Goal: Obtain resource: Download file/media

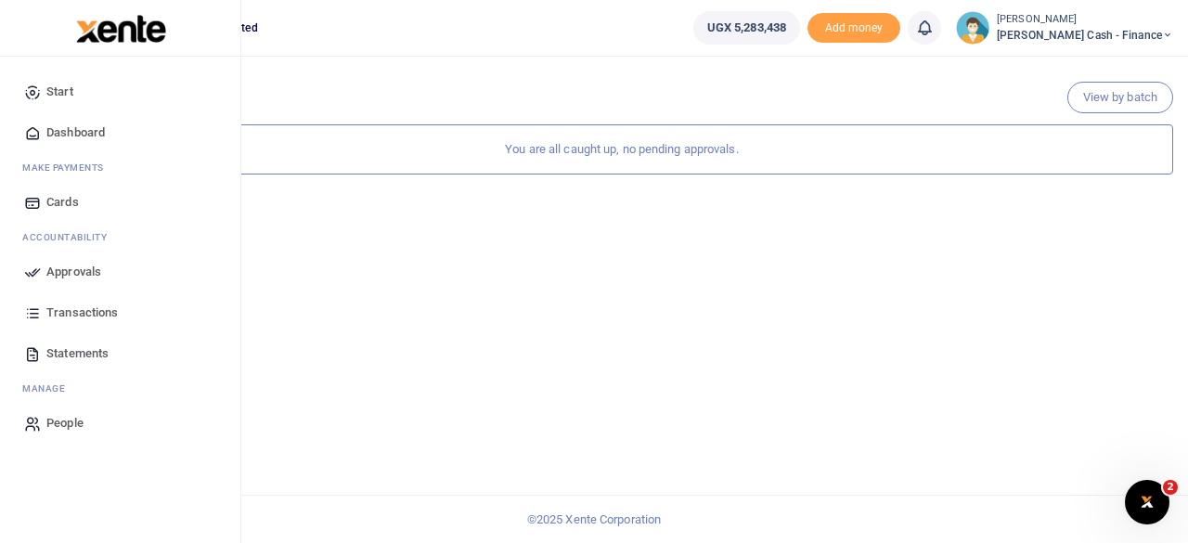
click at [52, 270] on span "Approvals" at bounding box center [73, 272] width 55 height 19
click at [61, 128] on span "Dashboard" at bounding box center [75, 132] width 58 height 19
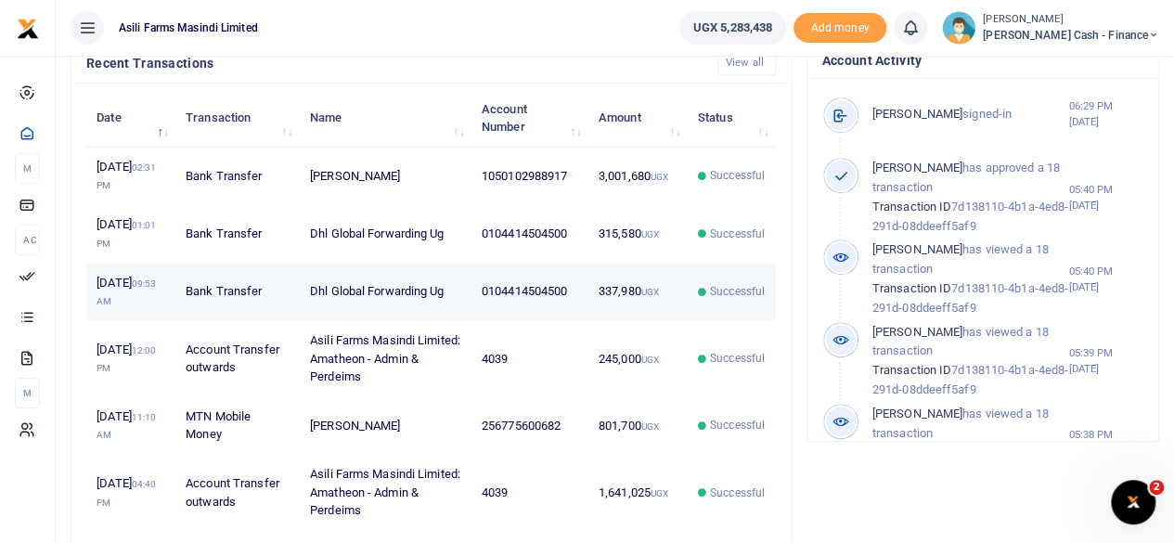
scroll to position [650, 0]
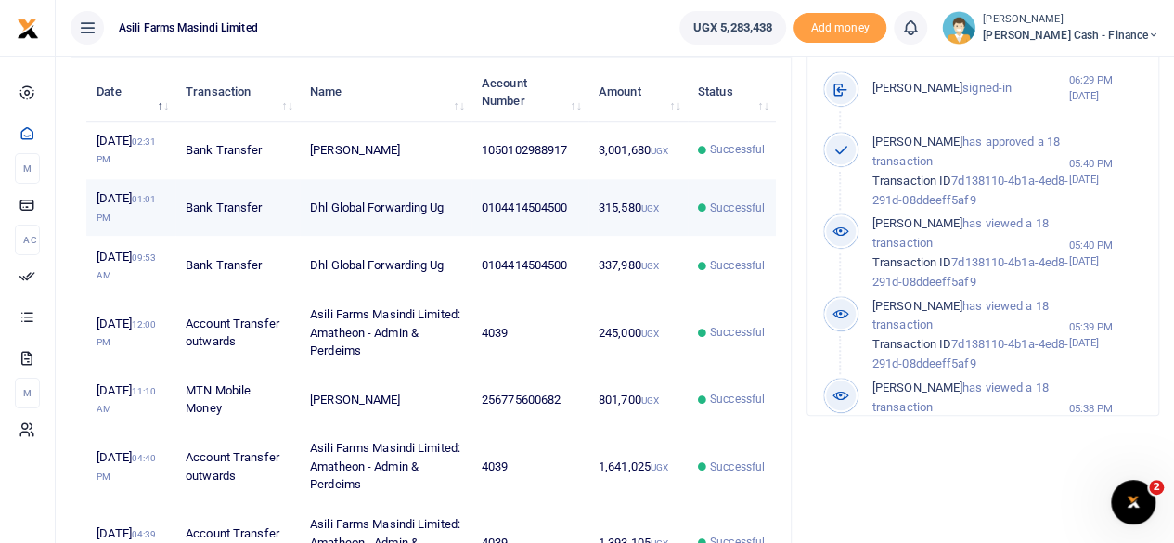
click at [565, 237] on td "0104414504500" at bounding box center [529, 208] width 117 height 58
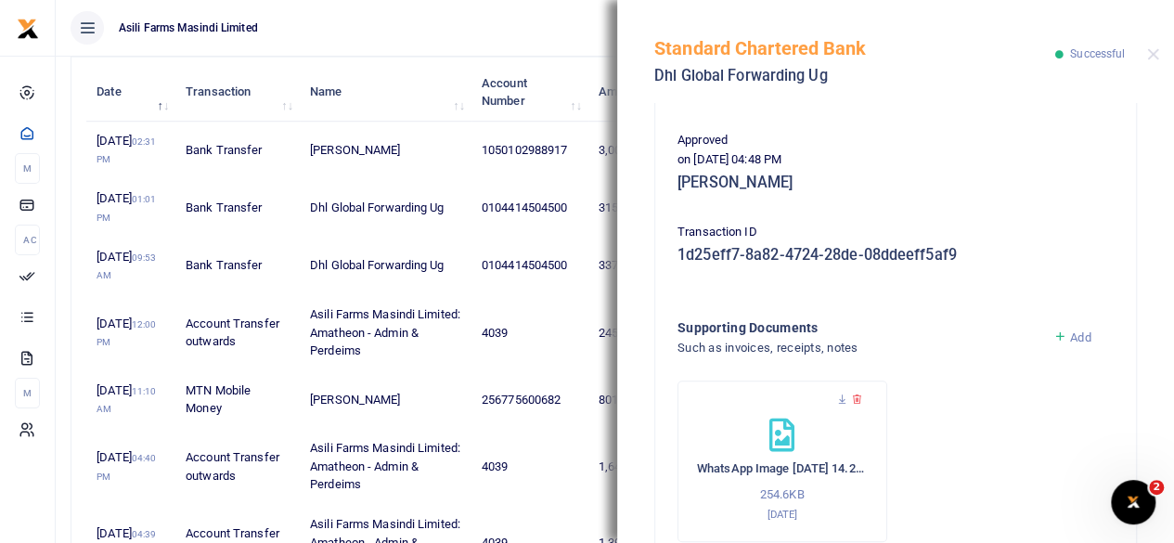
scroll to position [522, 0]
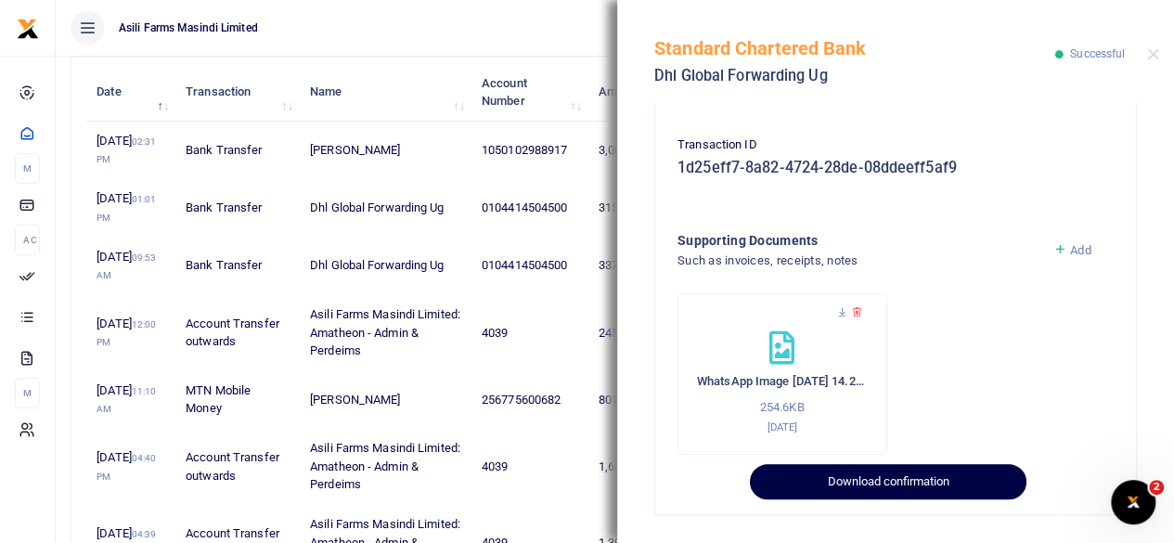
click at [885, 481] on button "Download confirmation" at bounding box center [888, 481] width 276 height 35
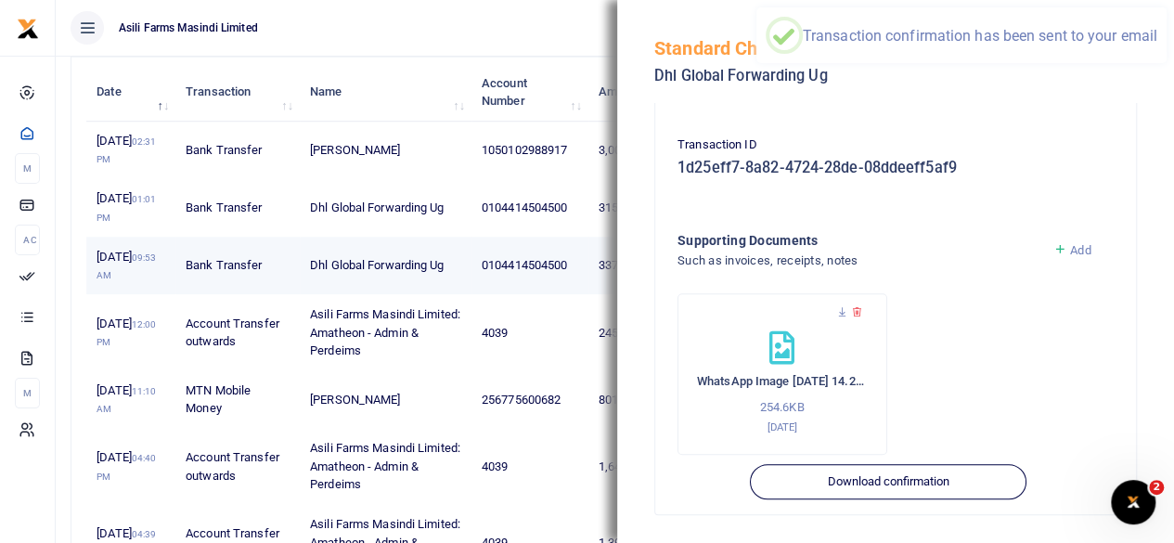
click at [447, 294] on td "Dhl Global Forwarding Ug" at bounding box center [386, 266] width 172 height 58
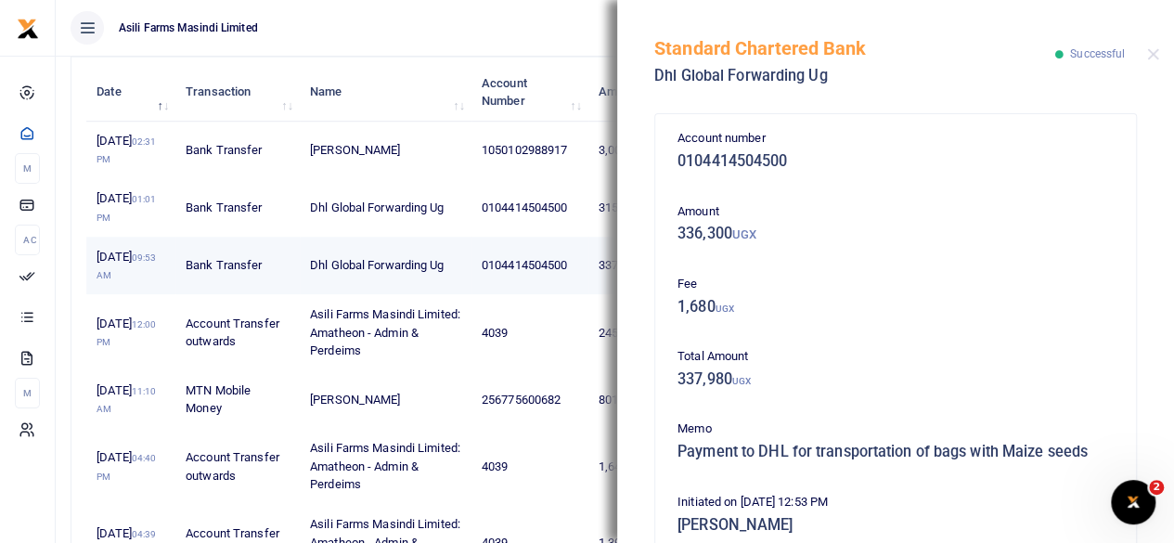
click at [448, 294] on td "Dhl Global Forwarding Ug" at bounding box center [386, 266] width 172 height 58
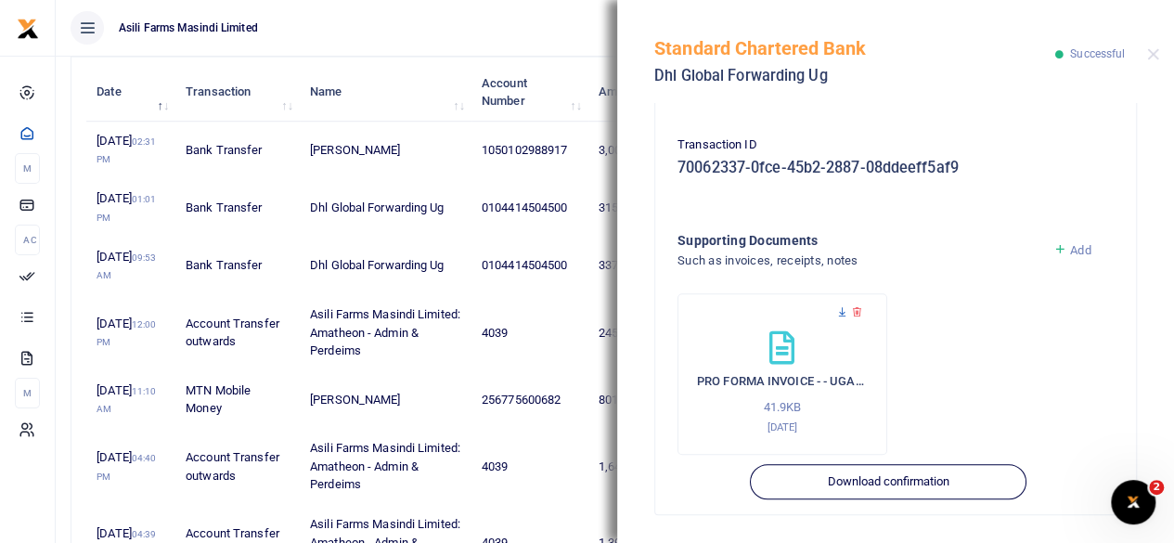
click at [845, 313] on icon at bounding box center [842, 312] width 12 height 12
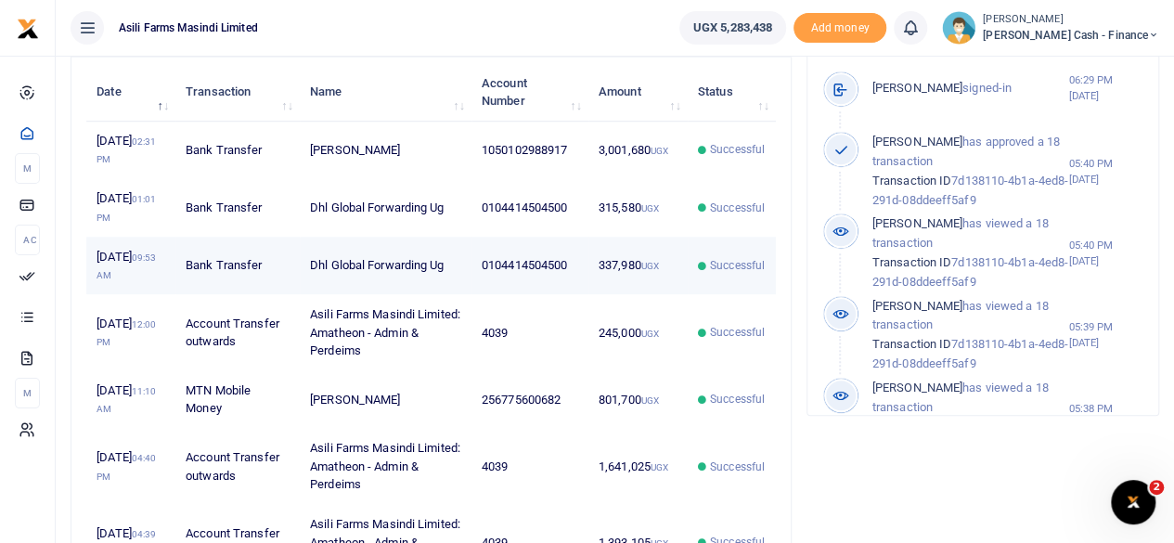
click at [581, 294] on td "0104414504500" at bounding box center [529, 266] width 117 height 58
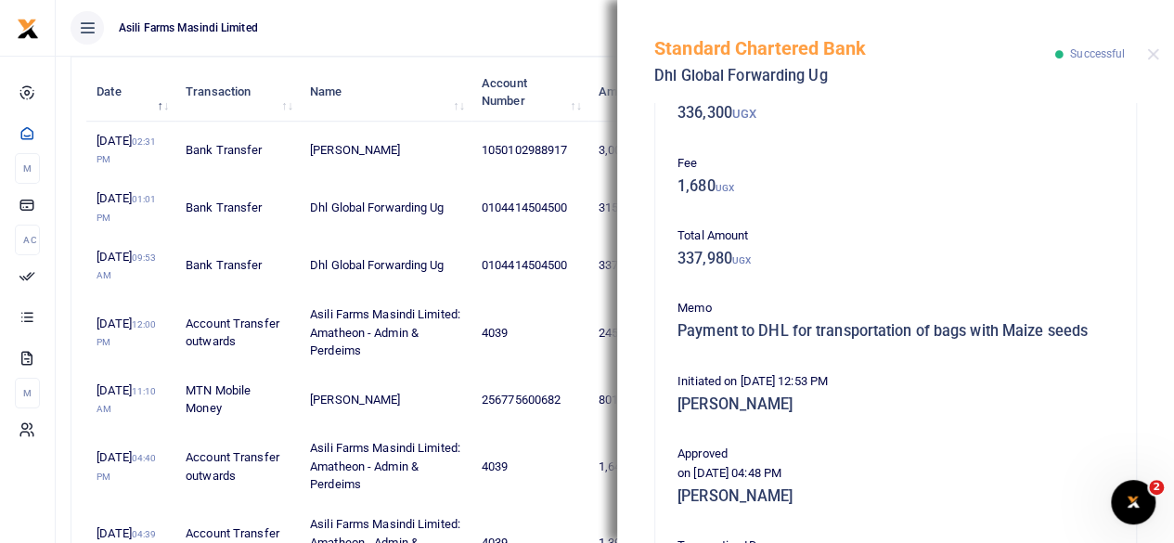
scroll to position [522, 0]
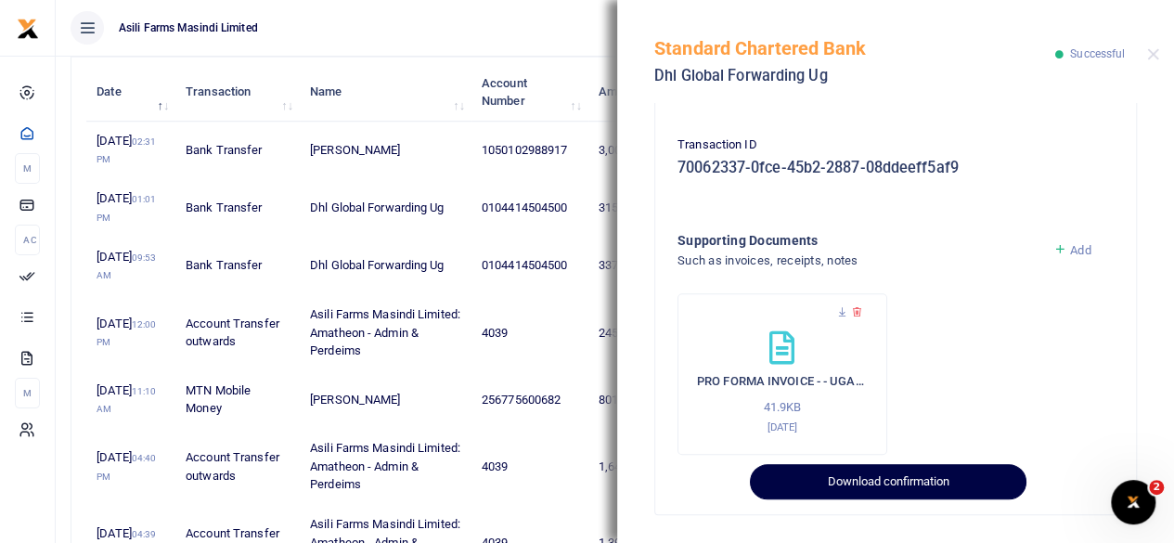
click at [892, 476] on button "Download confirmation" at bounding box center [888, 481] width 276 height 35
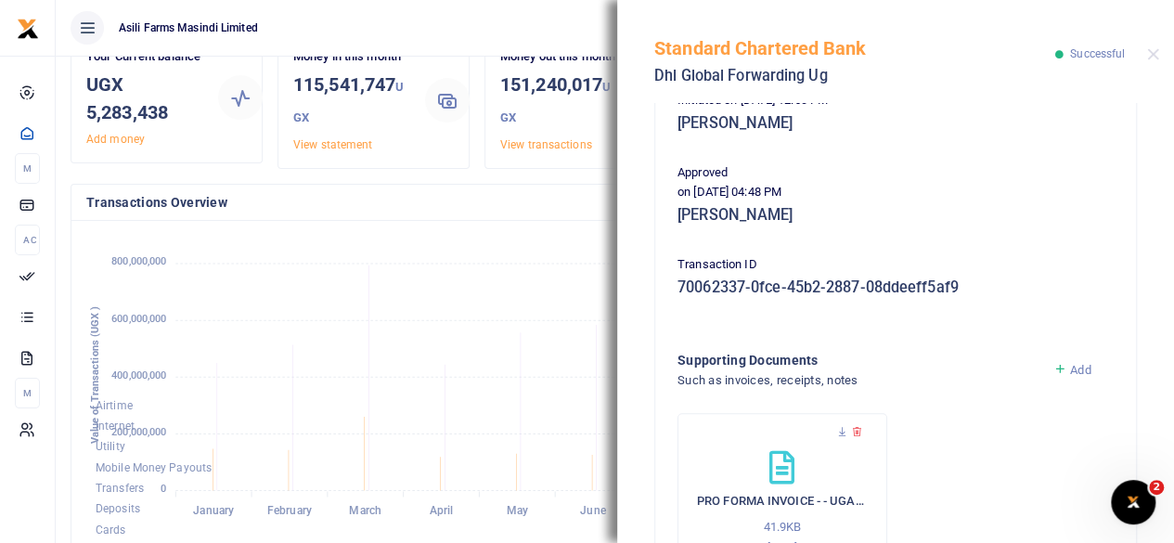
scroll to position [336, 0]
